Goal: Task Accomplishment & Management: Manage account settings

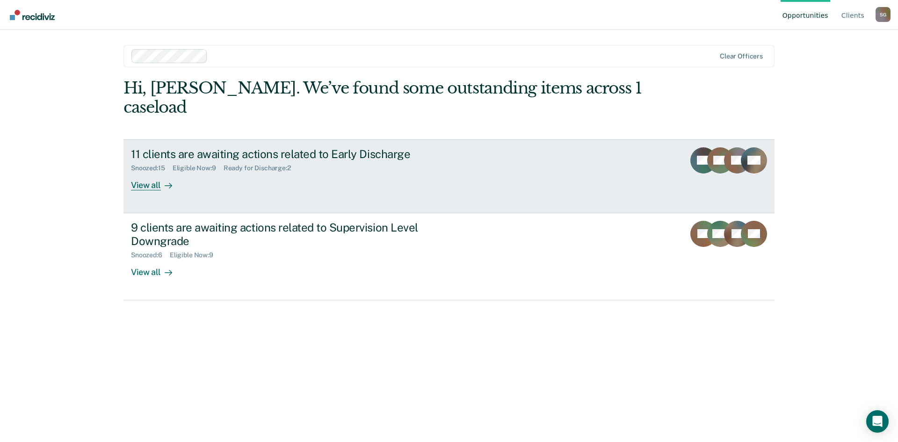
click at [239, 161] on div "11 clients are awaiting actions related to Early Discharge Snoozed : 15 Eligibl…" at bounding box center [306, 168] width 351 height 43
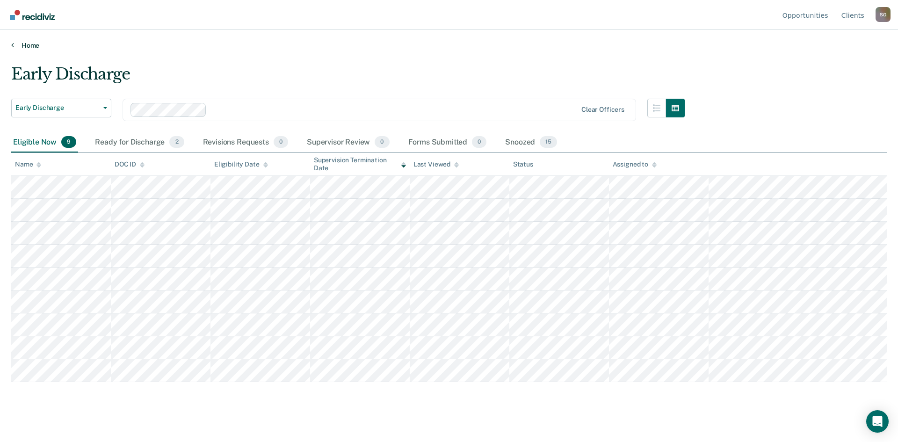
click at [33, 46] on link "Home" at bounding box center [449, 45] width 876 height 8
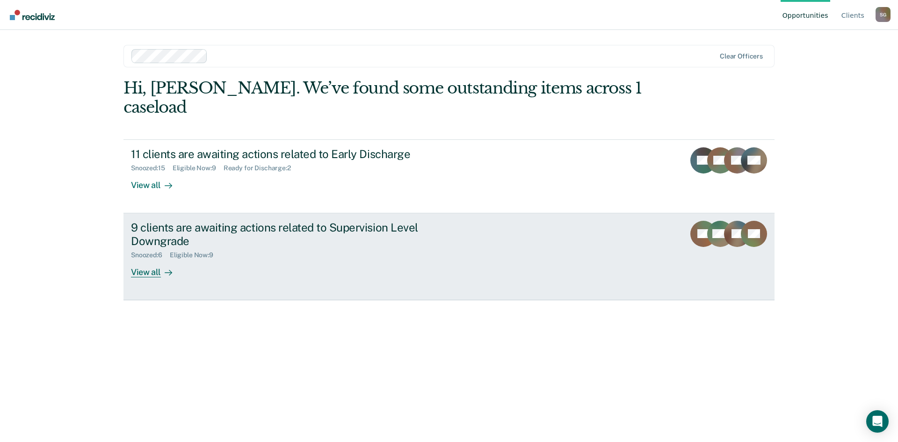
click at [152, 225] on div "9 clients are awaiting actions related to Supervision Level Downgrade" at bounding box center [295, 234] width 328 height 27
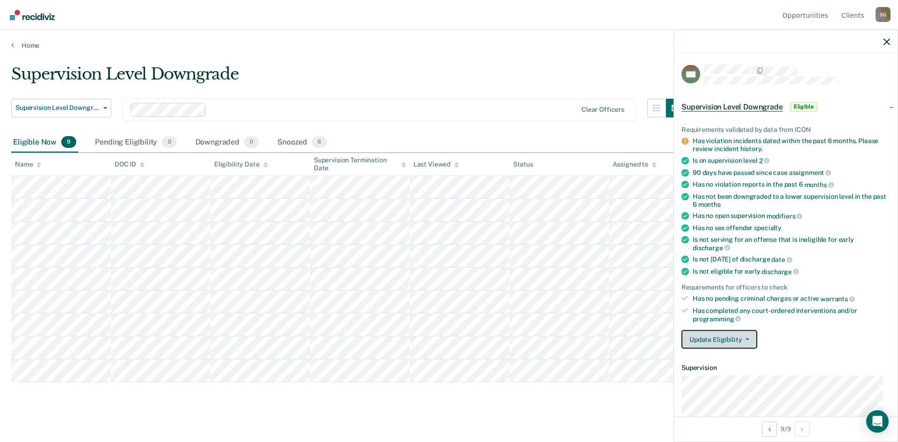
click at [739, 333] on button "Update Eligibility" at bounding box center [719, 339] width 76 height 19
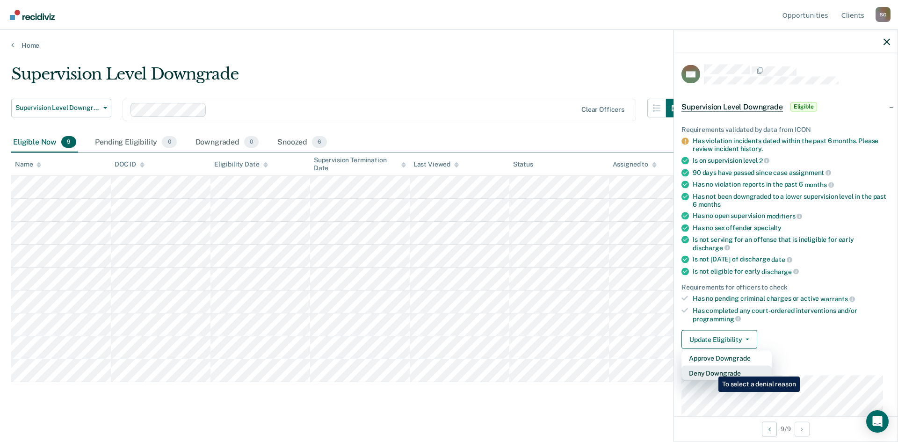
click at [711, 370] on button "Deny Downgrade" at bounding box center [726, 373] width 90 height 15
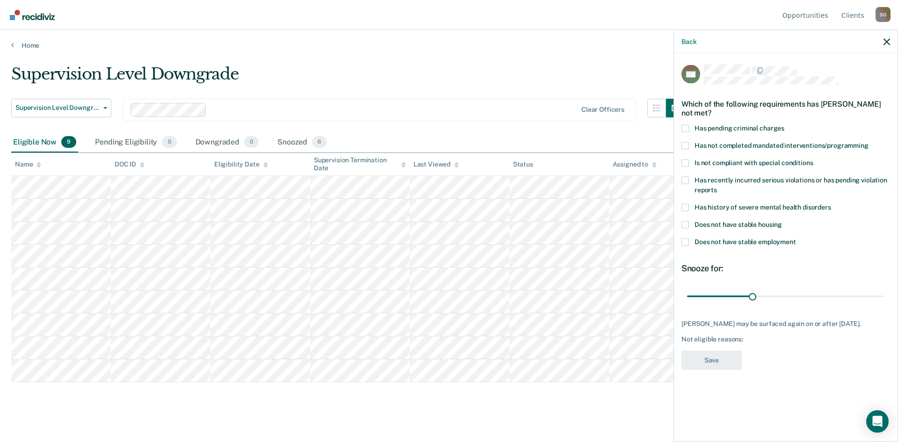
click at [688, 148] on span at bounding box center [684, 145] width 7 height 7
click at [869, 142] on input "Has not completed mandated interventions/programming" at bounding box center [869, 142] width 0 height 0
click at [685, 163] on span at bounding box center [684, 162] width 7 height 7
click at [813, 159] on input "Is not compliant with special conditions" at bounding box center [813, 159] width 0 height 0
click at [686, 239] on span at bounding box center [684, 241] width 7 height 7
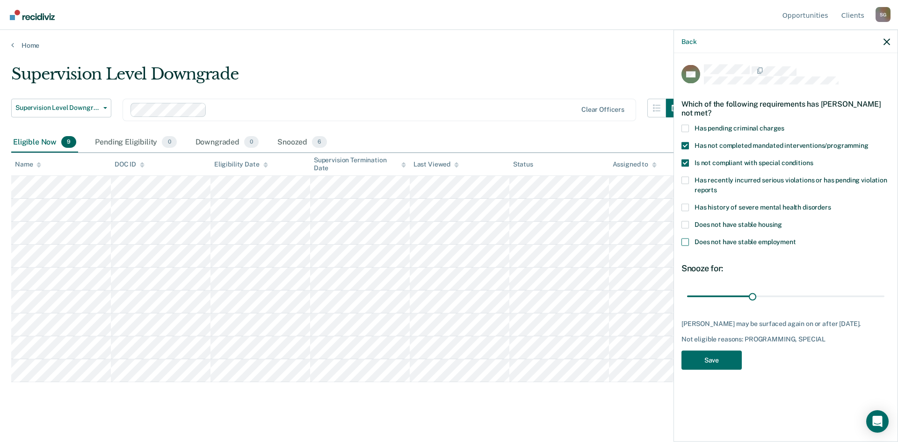
click at [796, 238] on input "Does not have stable employment" at bounding box center [796, 238] width 0 height 0
drag, startPoint x: 752, startPoint y: 299, endPoint x: 816, endPoint y: 300, distance: 63.6
type input "60"
click at [816, 300] on input "range" at bounding box center [785, 296] width 197 height 16
click at [711, 357] on button "Save" at bounding box center [711, 359] width 60 height 19
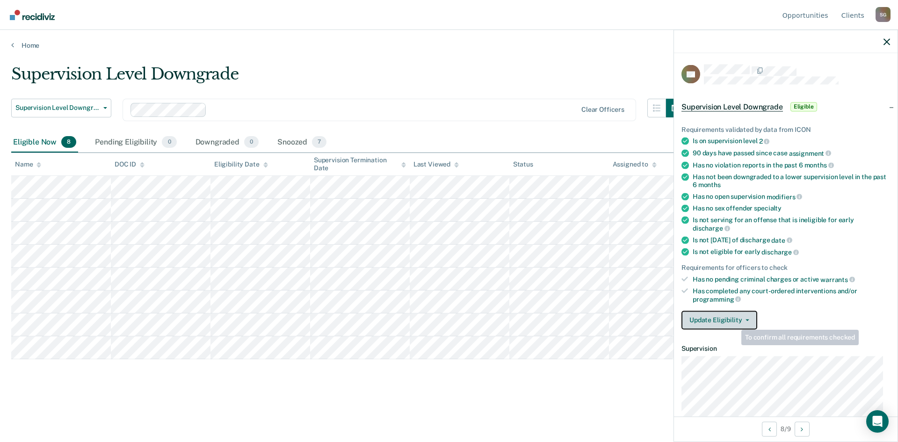
click at [737, 315] on button "Update Eligibility" at bounding box center [719, 320] width 76 height 19
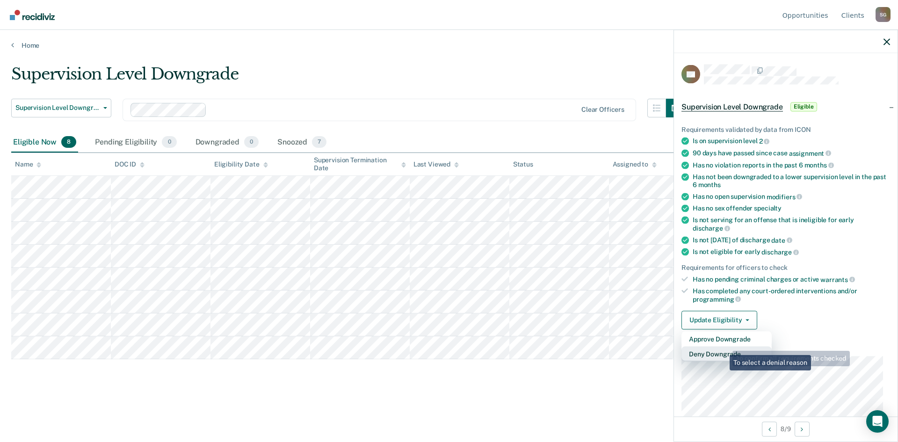
click at [723, 348] on button "Deny Downgrade" at bounding box center [726, 353] width 90 height 15
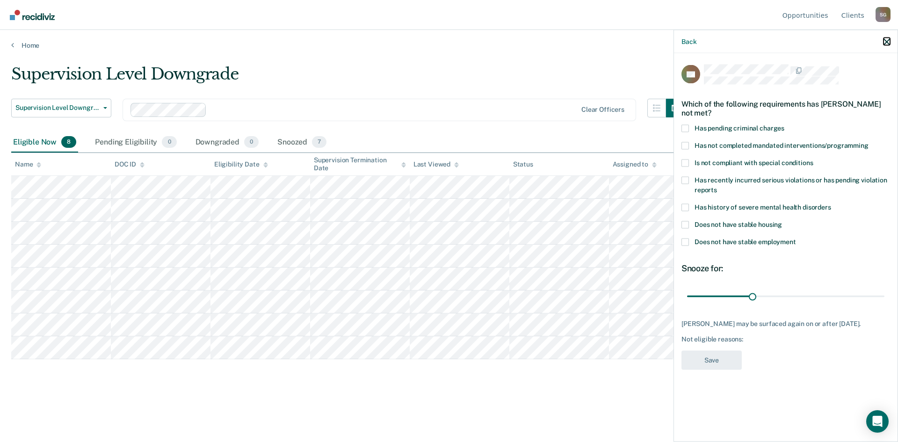
click at [885, 39] on icon "button" at bounding box center [887, 41] width 7 height 7
